Goal: Task Accomplishment & Management: Manage account settings

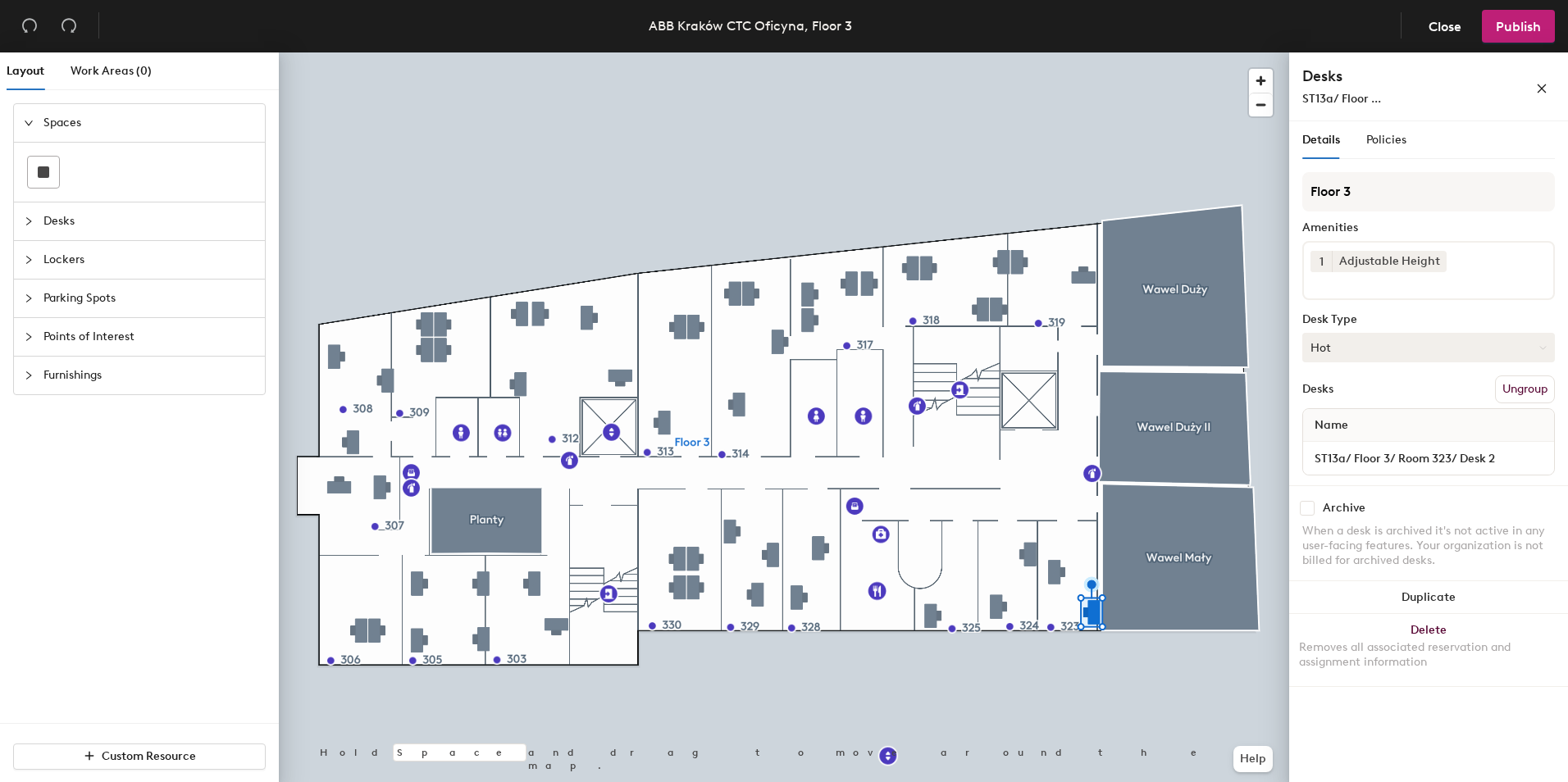
click at [1345, 349] on button "Hot" at bounding box center [1428, 347] width 252 height 29
click at [1351, 398] on div "Assigned" at bounding box center [1386, 398] width 164 height 25
click at [1518, 36] on button "Publish" at bounding box center [1518, 26] width 73 height 33
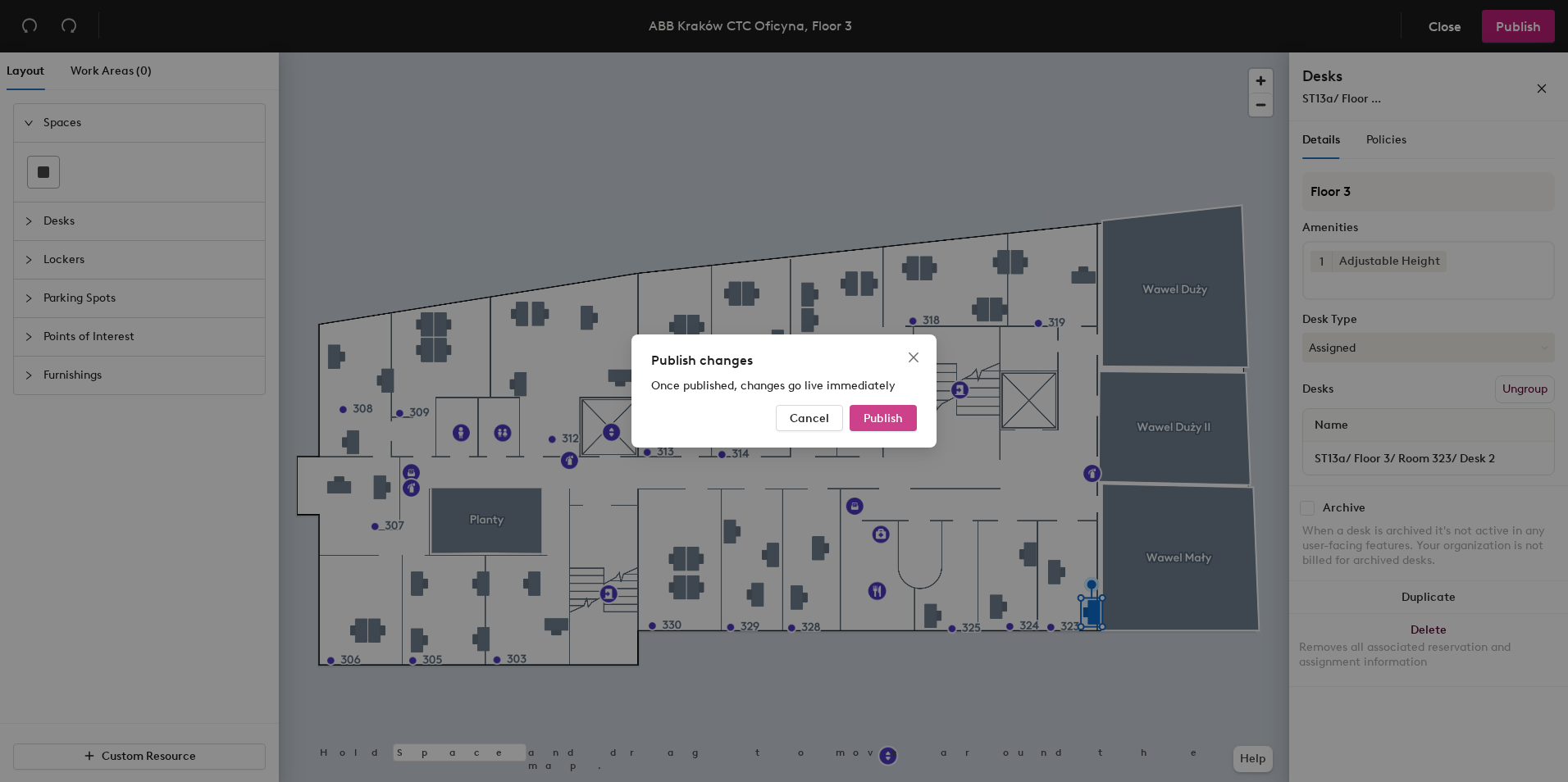
click at [890, 419] on span "Publish" at bounding box center [883, 418] width 39 height 14
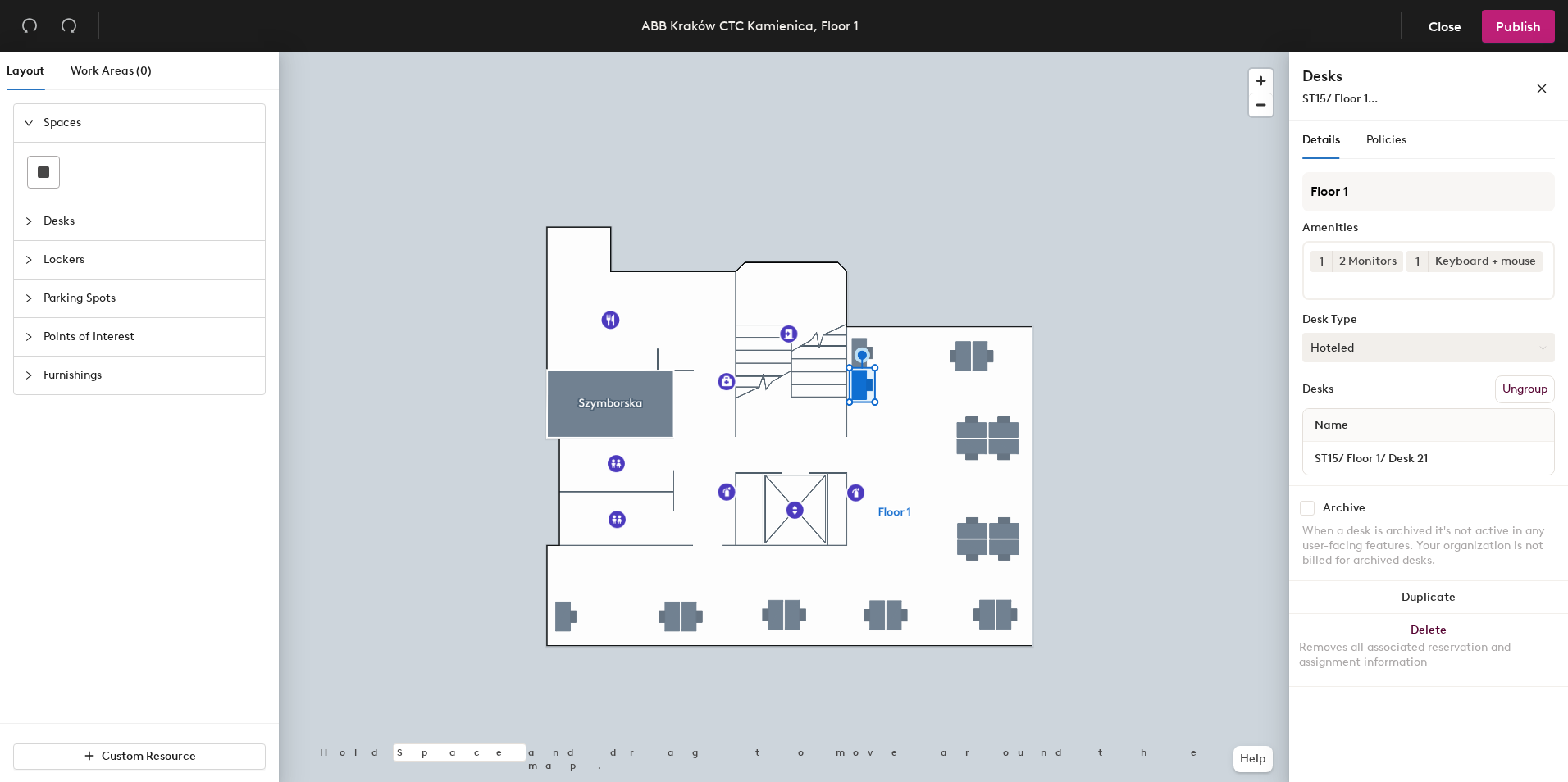
click at [1408, 353] on button "Hoteled" at bounding box center [1428, 347] width 252 height 29
click at [1375, 396] on div "Assigned" at bounding box center [1386, 398] width 164 height 25
click at [1503, 26] on span "Publish" at bounding box center [1518, 27] width 45 height 15
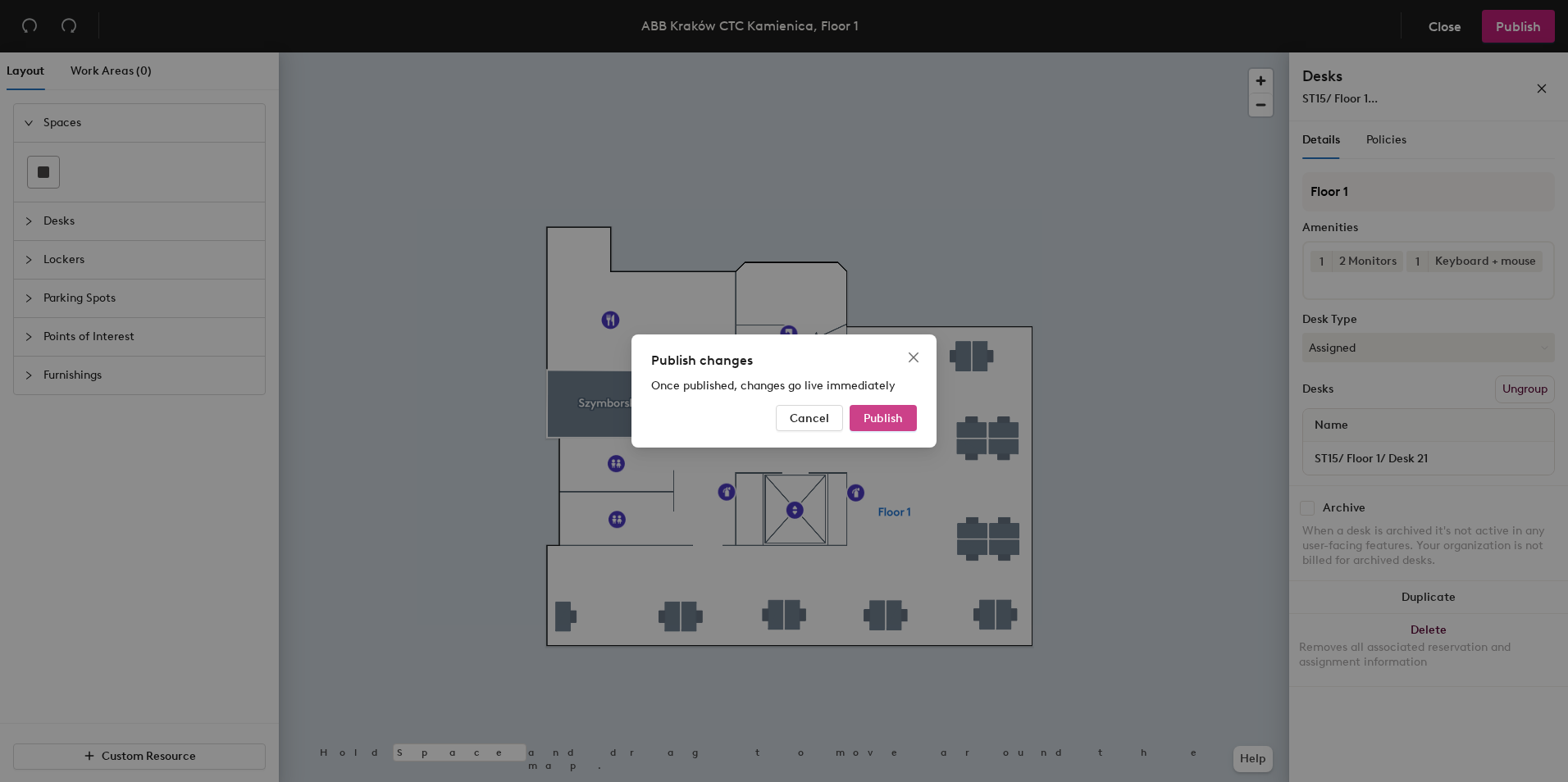
click at [887, 418] on span "Publish" at bounding box center [883, 418] width 39 height 14
